Goal: Task Accomplishment & Management: Complete application form

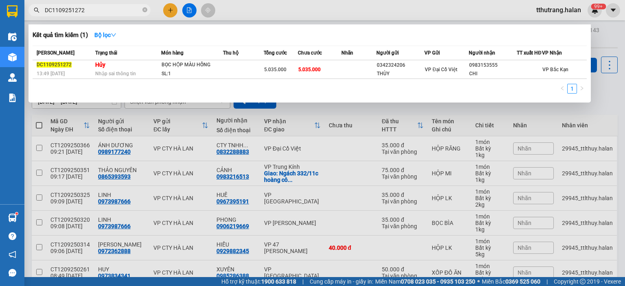
click at [37, 13] on div "DC1109251272" at bounding box center [79, 10] width 159 height 12
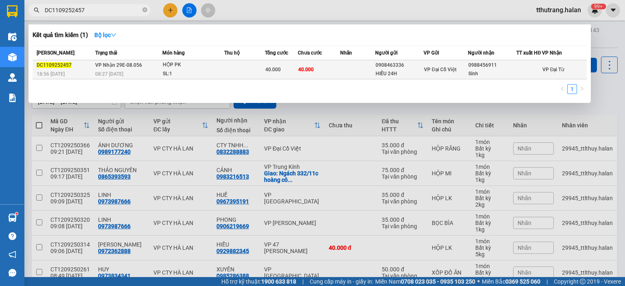
type input "DC1109252457"
click at [165, 79] on div "SL: 1" at bounding box center [193, 74] width 61 height 9
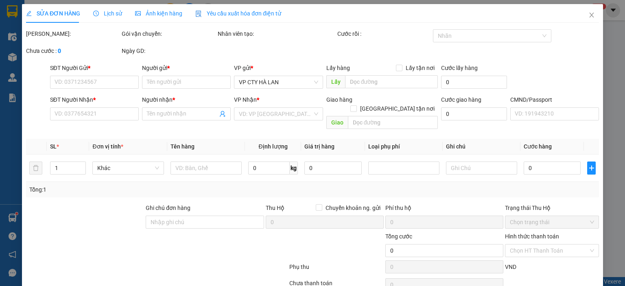
type input "0908463336"
type input "HIẾU 24H"
type input "0988456911"
type input "Sinh"
type input "40.000"
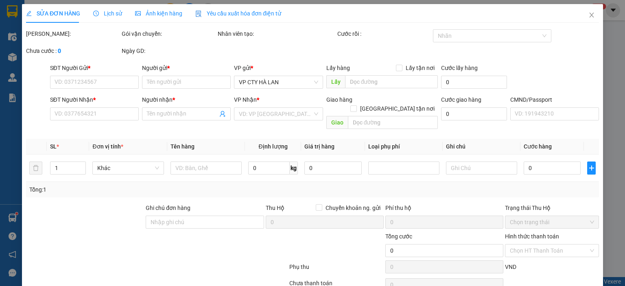
type input "40.000"
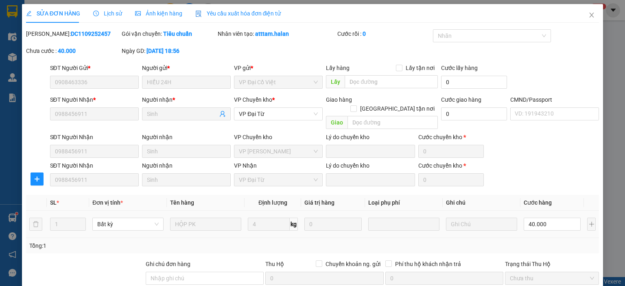
scroll to position [88, 0]
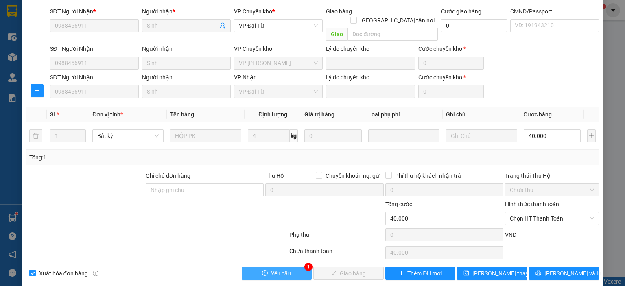
click at [283, 269] on span "Yêu cầu" at bounding box center [281, 273] width 20 height 9
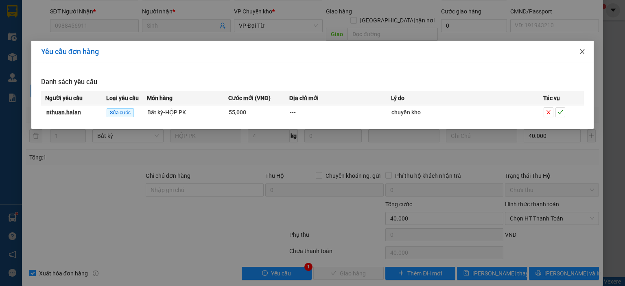
click at [582, 55] on icon "close" at bounding box center [582, 51] width 7 height 7
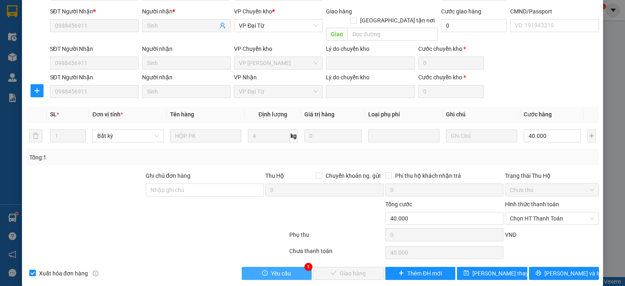
scroll to position [0, 0]
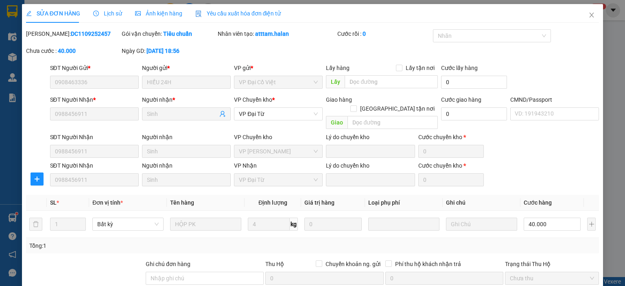
drag, startPoint x: 82, startPoint y: 38, endPoint x: 47, endPoint y: 35, distance: 35.1
click at [47, 35] on div "[PERSON_NAME]: DC1109252457" at bounding box center [73, 33] width 94 height 9
copy b "DC1109252457"
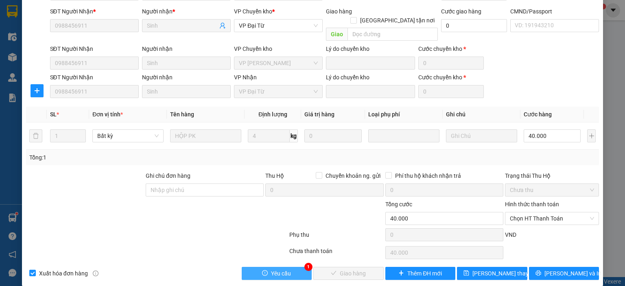
click at [274, 269] on span "Yêu cầu" at bounding box center [281, 273] width 20 height 9
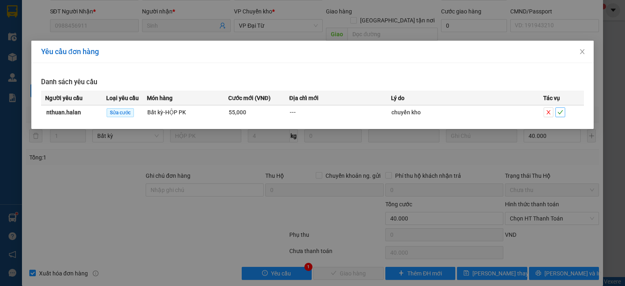
click at [560, 112] on icon "check" at bounding box center [561, 112] width 6 height 6
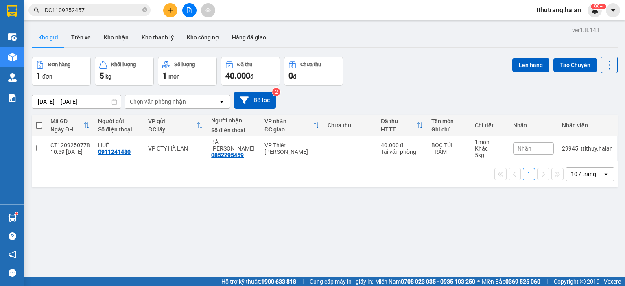
click at [144, 9] on icon "close-circle" at bounding box center [144, 9] width 5 height 5
click at [112, 11] on input "text" at bounding box center [93, 10] width 96 height 9
paste input "HD1209250623"
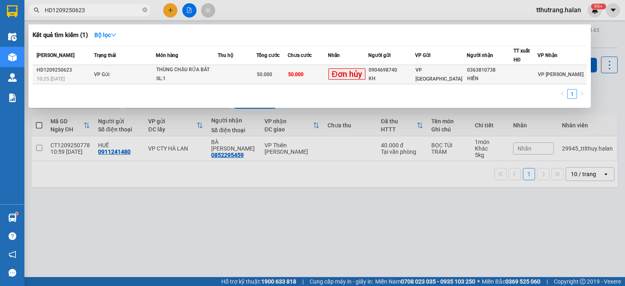
type input "HD1209250623"
click at [143, 70] on td "VP Gửi" at bounding box center [124, 74] width 64 height 19
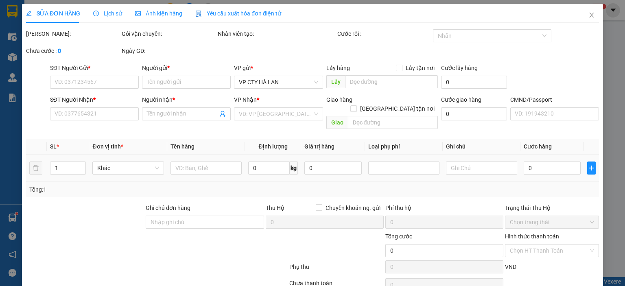
type input "0904698740"
type input "KH"
type input "0363810738"
type input "HIỀN"
type input "50.000"
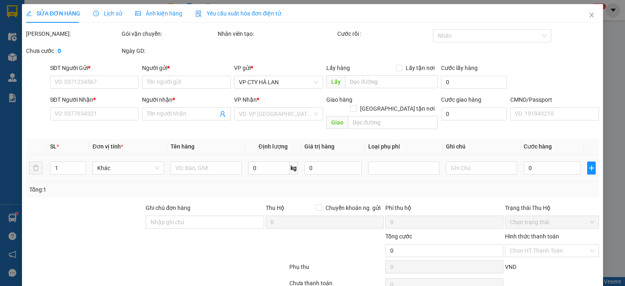
type input "50.000"
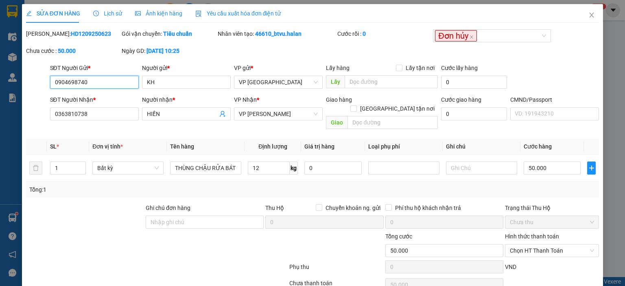
scroll to position [32, 0]
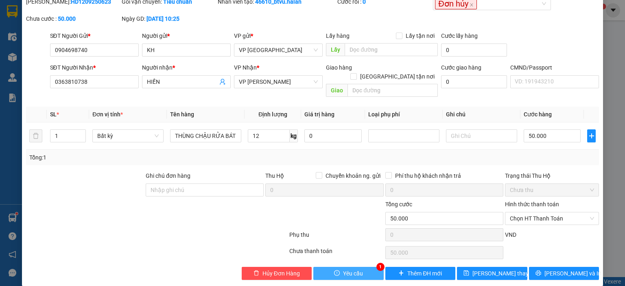
click at [328, 267] on button "Yêu cầu" at bounding box center [348, 273] width 70 height 13
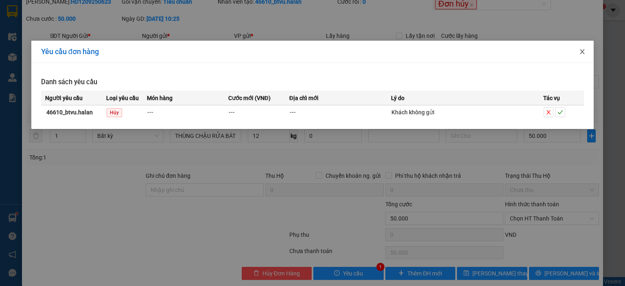
click at [586, 50] on span "Close" at bounding box center [582, 52] width 23 height 23
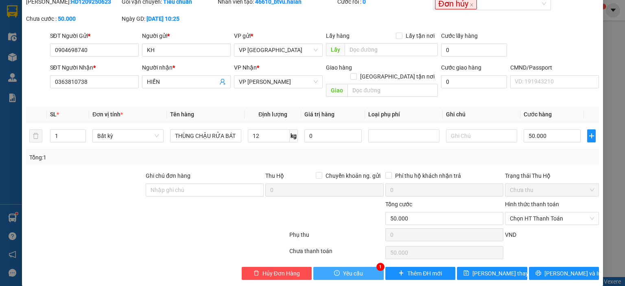
scroll to position [0, 0]
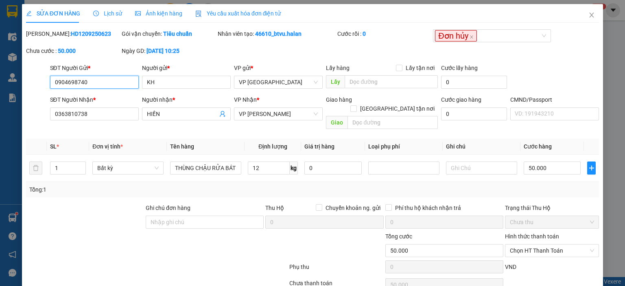
drag, startPoint x: 116, startPoint y: 83, endPoint x: 37, endPoint y: 90, distance: 78.9
click at [37, 90] on div "SĐT Người Gửi * 0904698740 0904698740 Người gửi * KH VP gửi * VP [GEOGRAPHIC_DA…" at bounding box center [312, 77] width 575 height 28
click at [589, 13] on icon "close" at bounding box center [592, 15] width 7 height 7
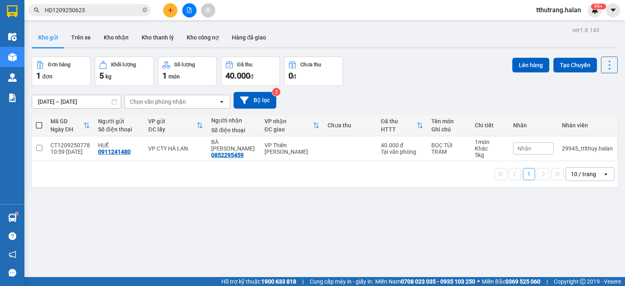
click at [142, 9] on span "HD1209250623" at bounding box center [89, 10] width 122 height 12
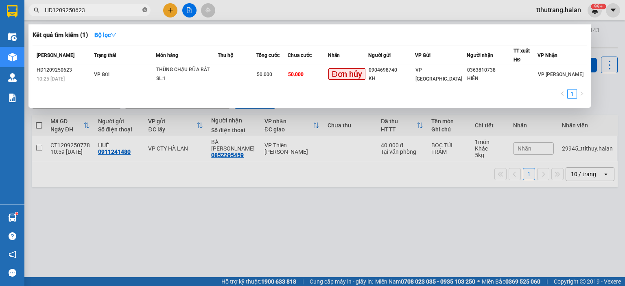
click at [144, 11] on icon "close-circle" at bounding box center [144, 9] width 5 height 5
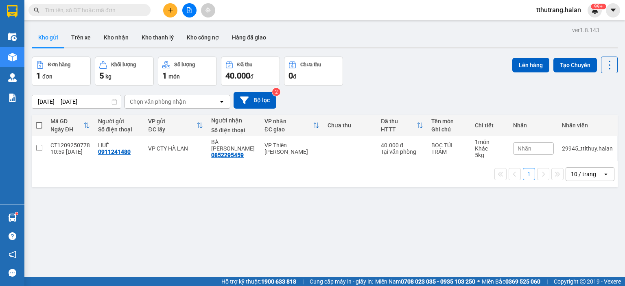
paste input "0904698740"
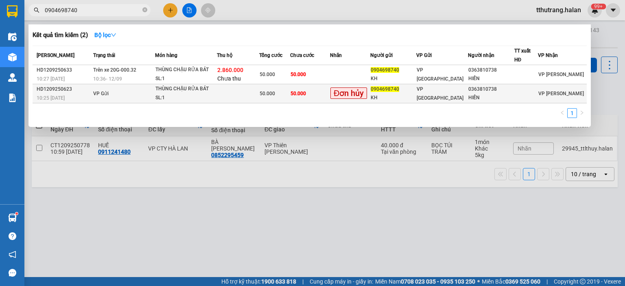
type input "0904698740"
click at [222, 90] on td at bounding box center [238, 93] width 43 height 19
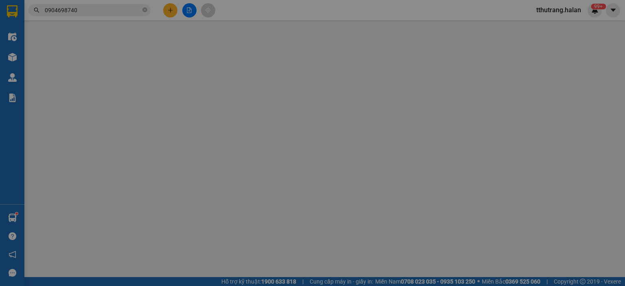
type input "0904698740"
type input "KH"
type input "0363810738"
type input "HIỀN"
type input "50.000"
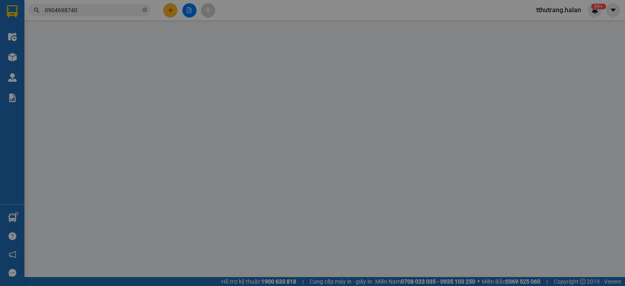
type input "50.000"
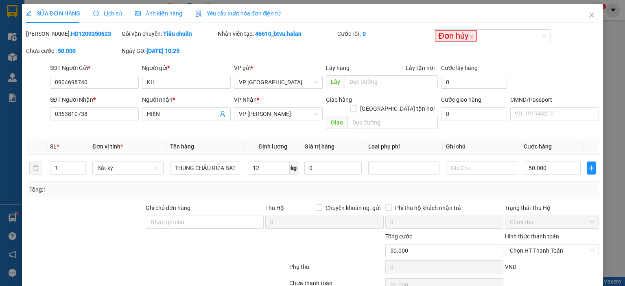
drag, startPoint x: 96, startPoint y: 33, endPoint x: 47, endPoint y: 35, distance: 49.7
click at [47, 35] on div "[PERSON_NAME]: HD1209250623" at bounding box center [73, 33] width 94 height 9
copy b "HD1209250623"
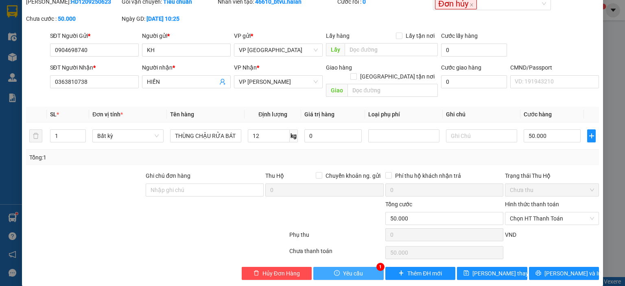
click at [343, 269] on span "Yêu cầu" at bounding box center [353, 273] width 20 height 9
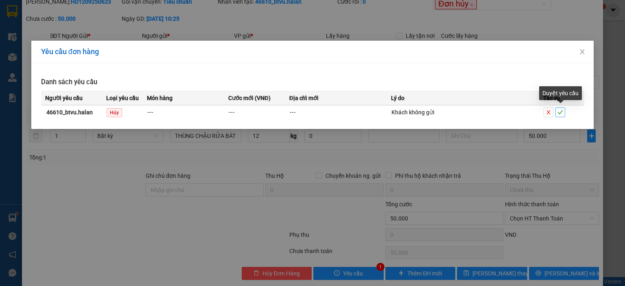
click at [561, 110] on icon "check" at bounding box center [561, 112] width 6 height 6
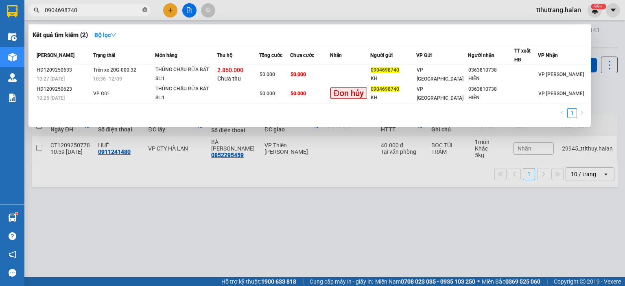
click at [144, 11] on icon "close-circle" at bounding box center [144, 9] width 5 height 5
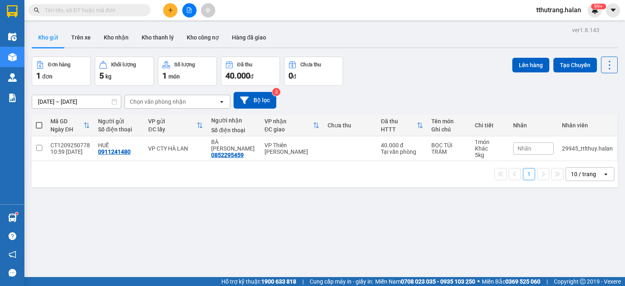
paste input "HD1109251304"
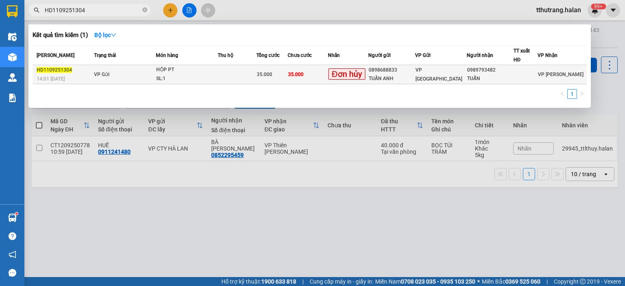
type input "HD1109251304"
click at [136, 78] on td "VP Gửi" at bounding box center [124, 74] width 64 height 19
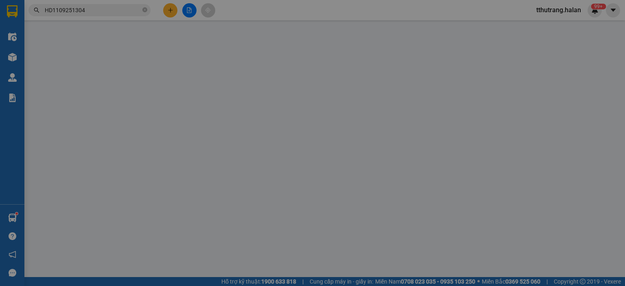
type input "0898688833"
type input "TUẤN ANH"
type input "0989793482"
type input "TUẤN"
type input "35.000"
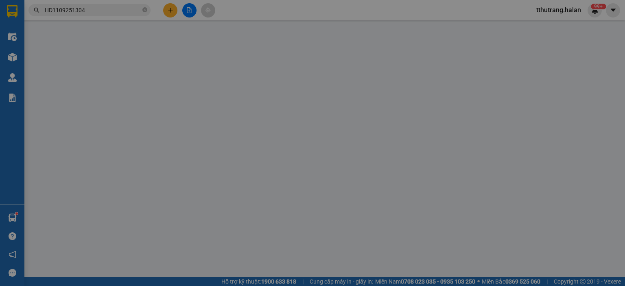
type input "35.000"
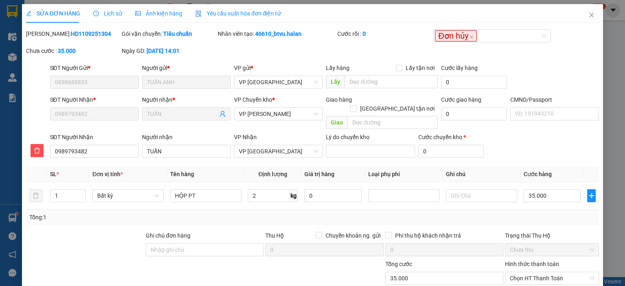
scroll to position [60, 0]
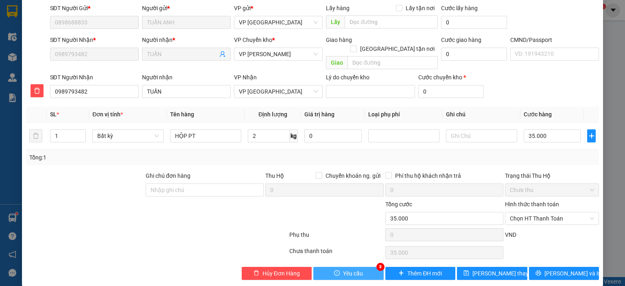
click at [334, 270] on icon "exclamation-circle" at bounding box center [337, 273] width 6 height 6
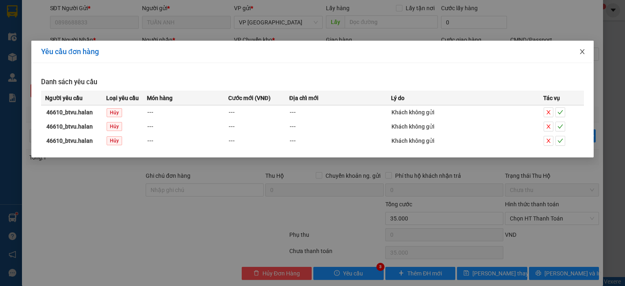
click at [578, 55] on span "Close" at bounding box center [582, 52] width 23 height 23
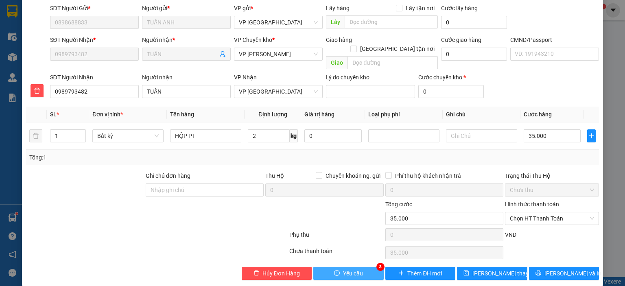
scroll to position [0, 0]
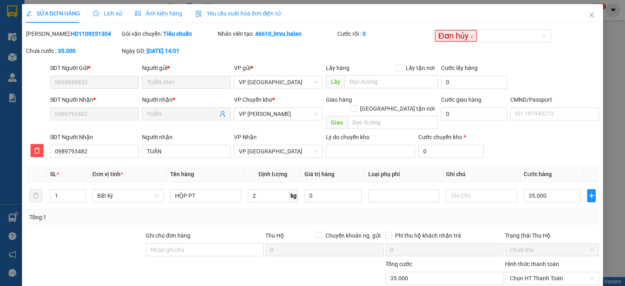
drag, startPoint x: 95, startPoint y: 33, endPoint x: 48, endPoint y: 37, distance: 47.4
click at [48, 37] on div "[PERSON_NAME]: HD1109251304" at bounding box center [73, 33] width 94 height 9
copy b "HD1109251304"
